Goal: Information Seeking & Learning: Learn about a topic

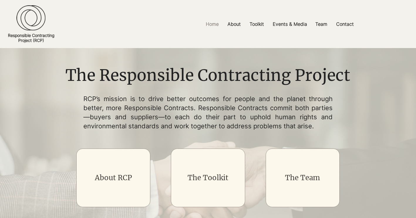
click at [205, 176] on link "The Toolkit" at bounding box center [207, 177] width 41 height 9
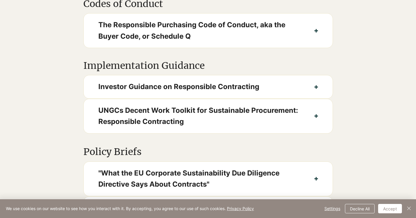
scroll to position [469, 0]
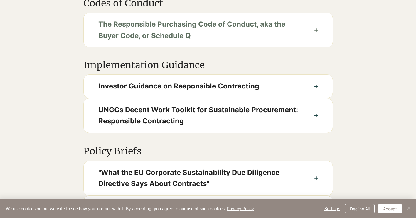
click at [174, 41] on span "The Responsible Purchasing Code of Conduct, aka the Buyer Code, or Schedule Q" at bounding box center [198, 30] width 201 height 23
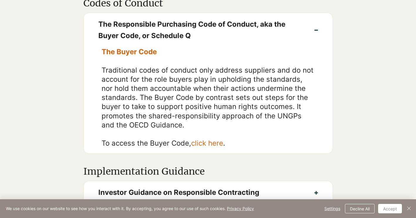
click at [144, 56] on span "The Buyer Code" at bounding box center [128, 52] width 55 height 9
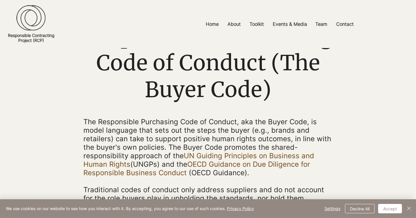
scroll to position [88, 0]
